Goal: Task Accomplishment & Management: Manage account settings

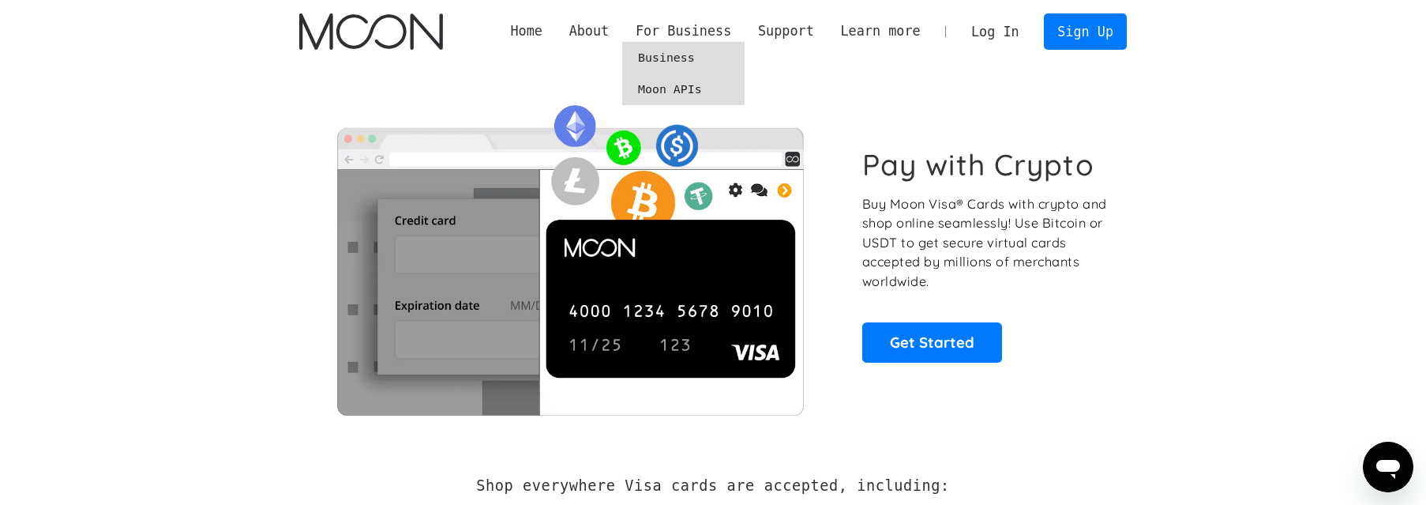
click at [686, 90] on link "Moon APIs" at bounding box center [683, 89] width 122 height 32
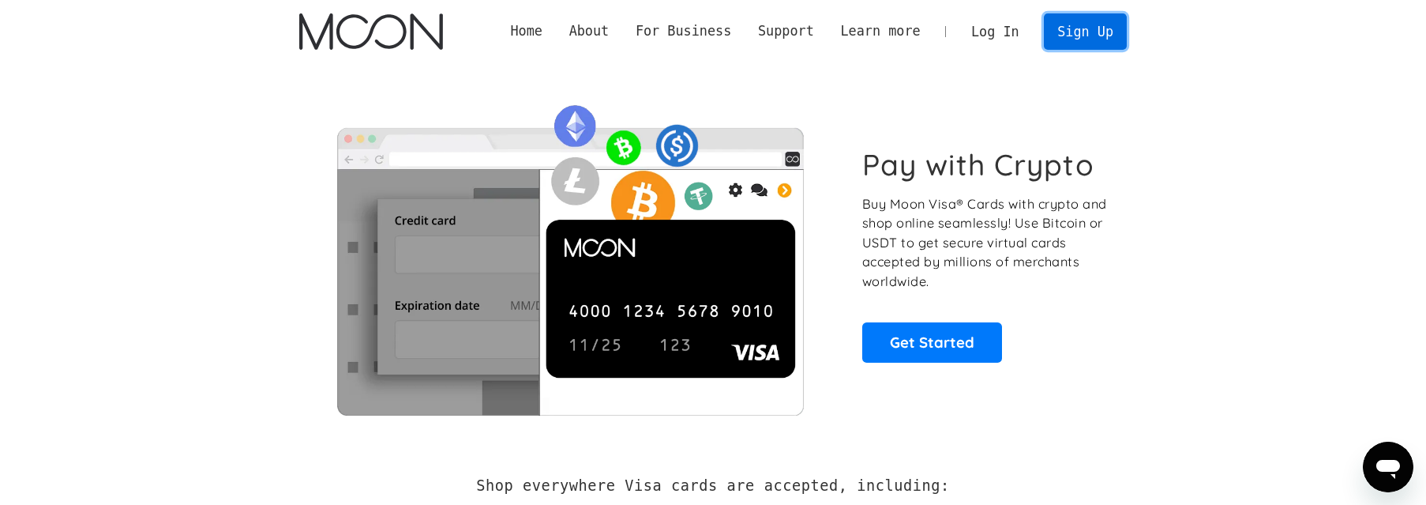
click at [1076, 39] on link "Sign Up" at bounding box center [1085, 31] width 82 height 36
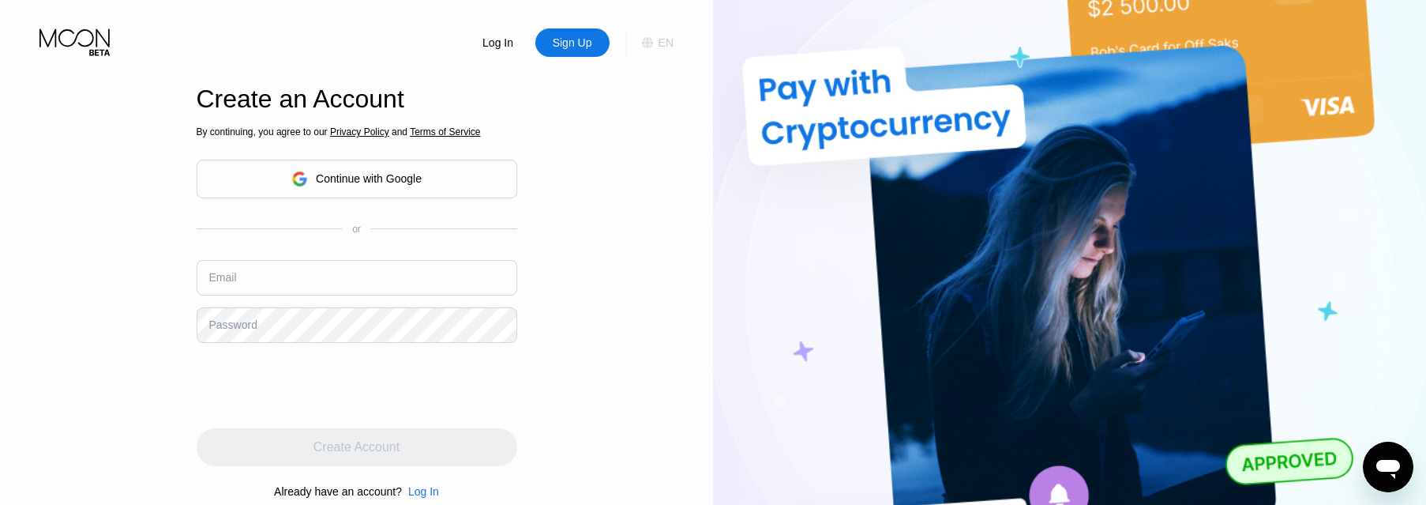
click at [671, 49] on div "EN" at bounding box center [666, 42] width 15 height 13
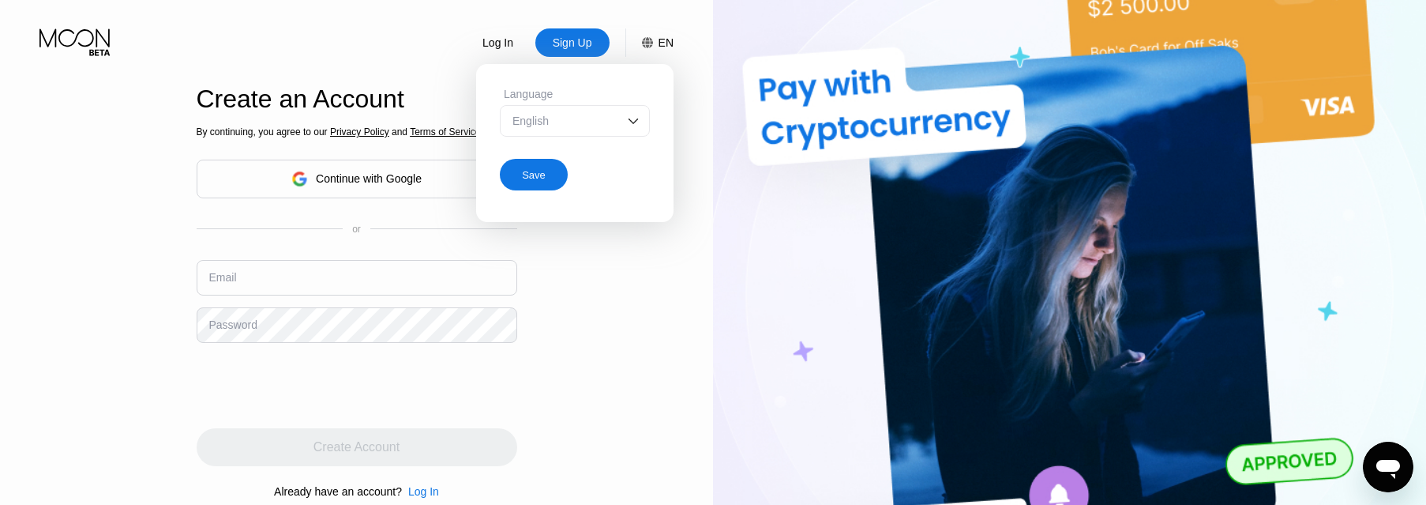
click at [635, 115] on div "English" at bounding box center [575, 121] width 150 height 32
click at [632, 127] on img at bounding box center [634, 121] width 16 height 16
click at [321, 215] on div "By continuing, you agree to our Privacy Policy and Terms of Service Continue wi…" at bounding box center [357, 312] width 321 height 380
click at [340, 186] on div "Continue with Google" at bounding box center [356, 179] width 130 height 24
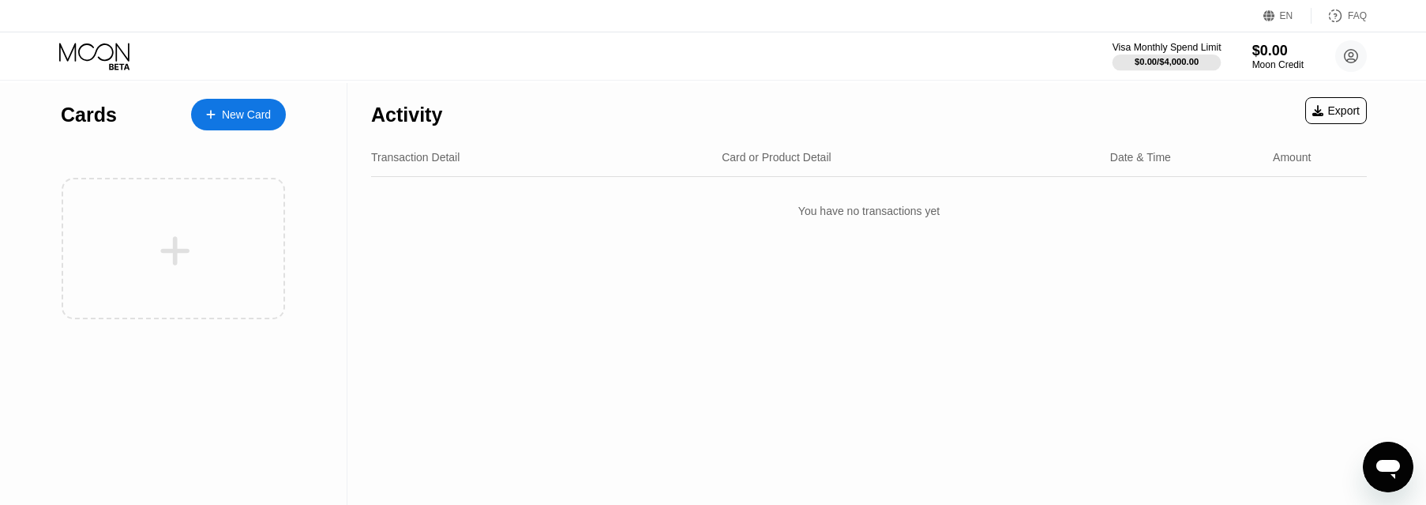
click at [1170, 66] on div "$0.00 / $4,000.00" at bounding box center [1167, 61] width 64 height 9
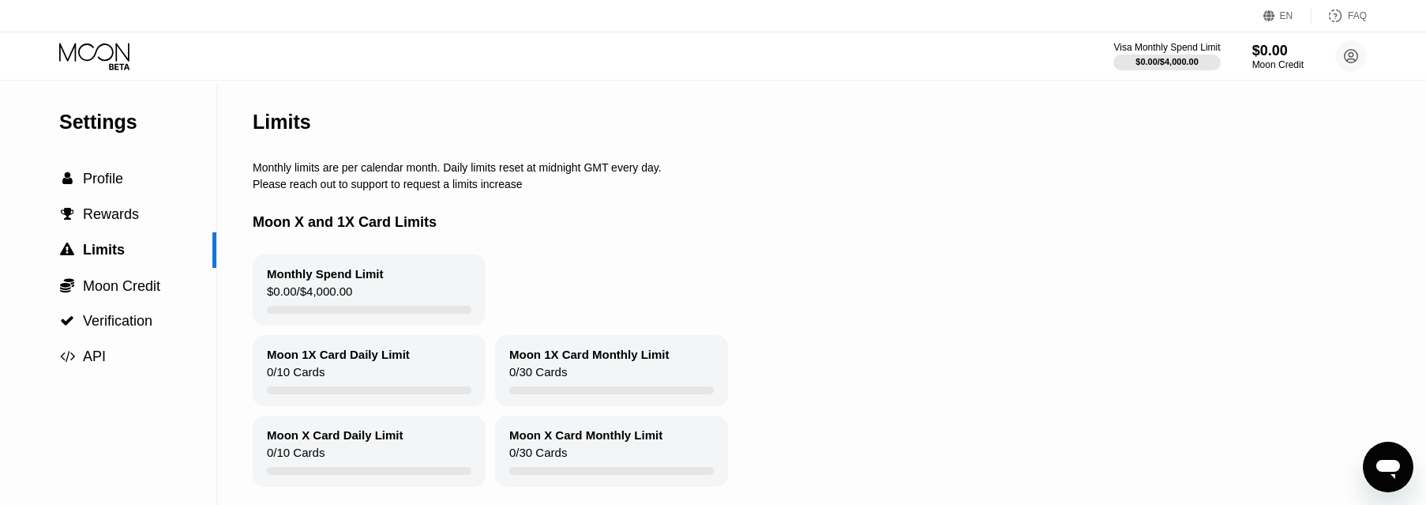
drag, startPoint x: 896, startPoint y: 212, endPoint x: 853, endPoint y: 143, distance: 81.3
click at [1355, 57] on circle at bounding box center [1352, 56] width 32 height 32
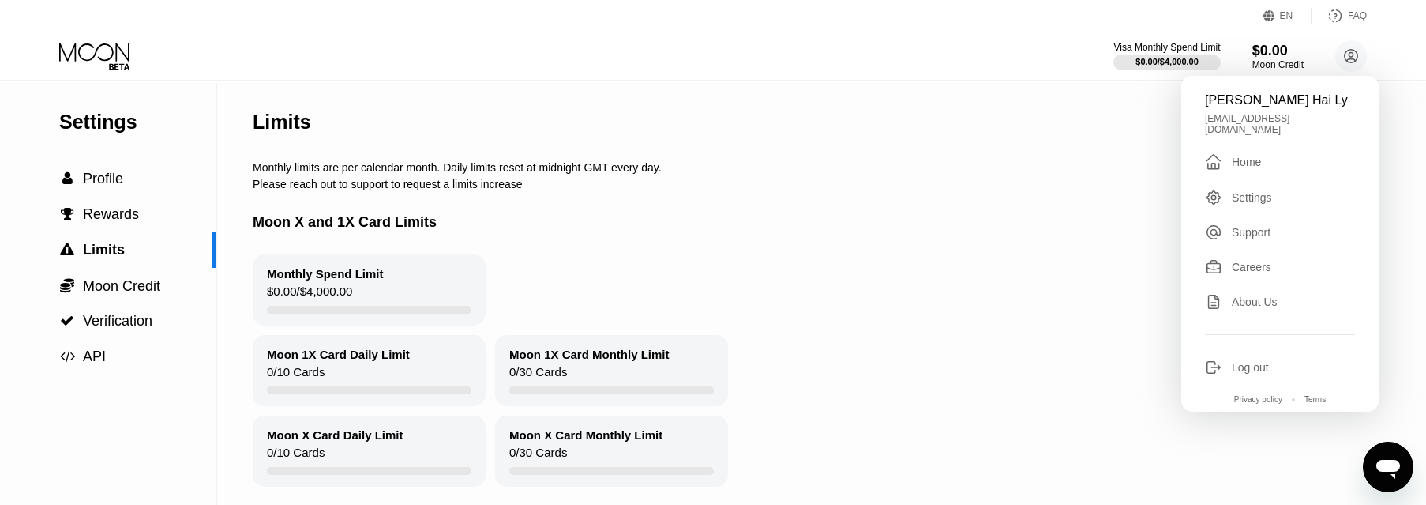
scroll to position [109, 0]
